Goal: Task Accomplishment & Management: Use online tool/utility

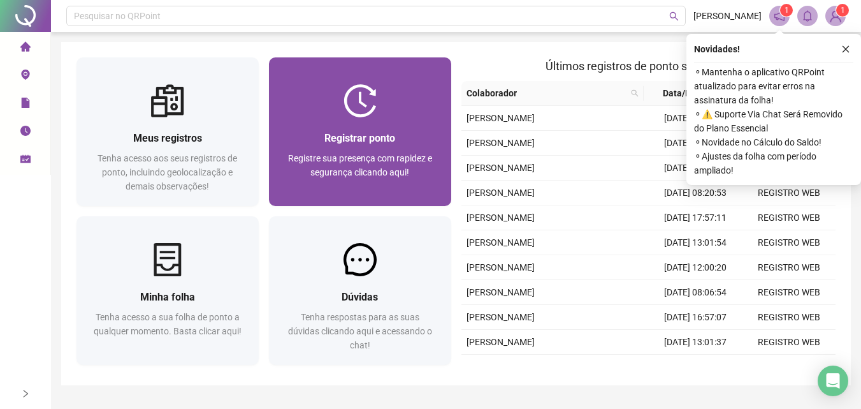
click at [396, 131] on div "Registrar ponto" at bounding box center [360, 138] width 152 height 16
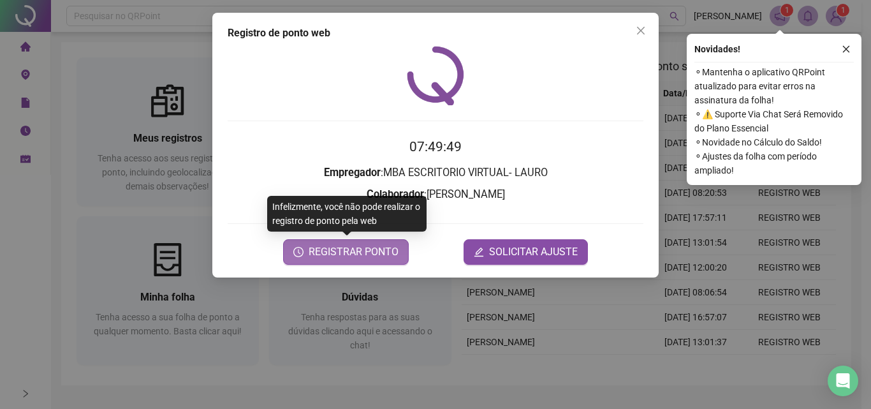
click at [389, 249] on span "REGISTRAR PONTO" at bounding box center [354, 251] width 90 height 15
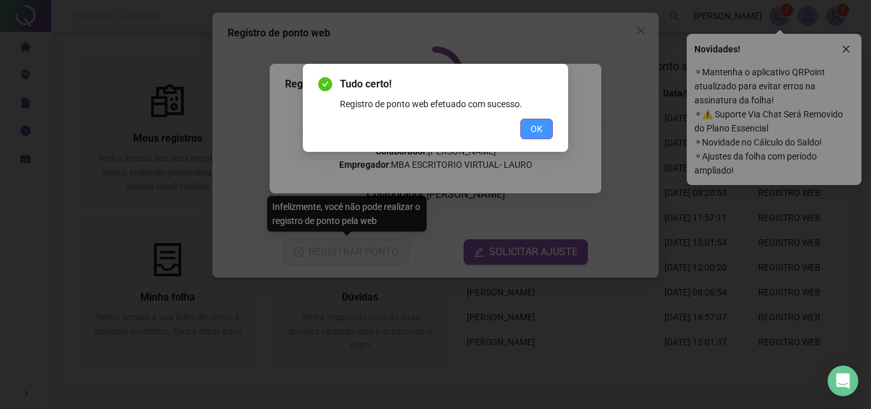
click at [533, 136] on button "OK" at bounding box center [536, 129] width 33 height 20
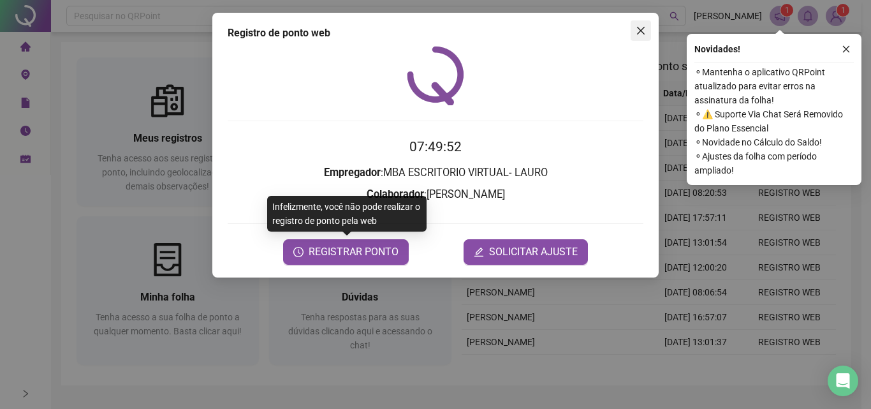
click at [641, 33] on icon "close" at bounding box center [641, 30] width 10 height 10
